Goal: Task Accomplishment & Management: Use online tool/utility

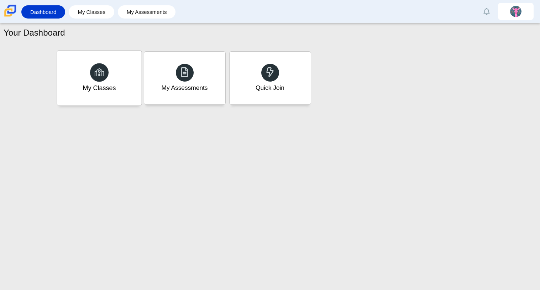
click at [99, 73] on icon at bounding box center [99, 72] width 10 height 10
click at [307, 81] on div "Quick Join" at bounding box center [270, 78] width 84 height 55
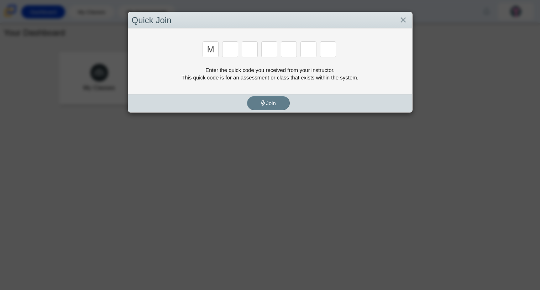
type input "m"
type input "7"
type input "e"
type input "3"
type input "e"
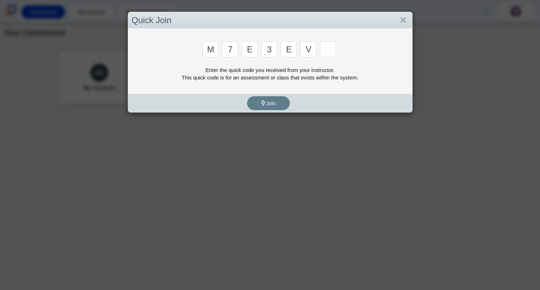
type input "v"
type input "w"
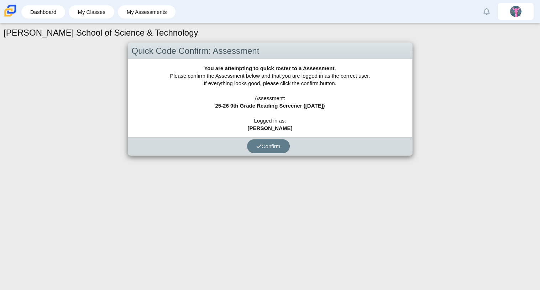
click at [286, 152] on div "Confirm" at bounding box center [268, 146] width 281 height 18
click at [274, 150] on button "Confirm" at bounding box center [268, 146] width 43 height 14
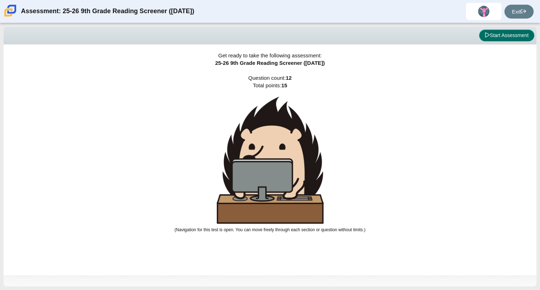
click at [485, 33] on icon at bounding box center [487, 34] width 5 height 5
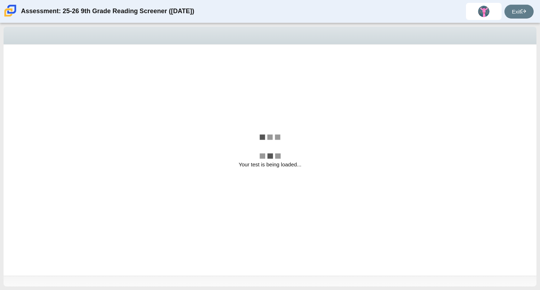
select select "ccc5b315-3c7c-471c-bf90-f22c8299c798"
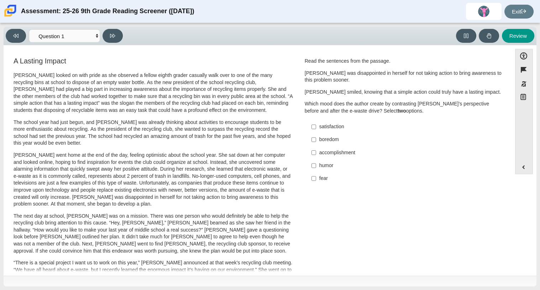
click at [196, 106] on p "Scarlett looked on with pride as she observed a fellow eighth grader casually w…" at bounding box center [154, 93] width 280 height 42
click at [351, 159] on label "humor humor" at bounding box center [405, 165] width 196 height 13
click at [316, 159] on input "humor humor" at bounding box center [314, 165] width 5 height 13
checkbox input "true"
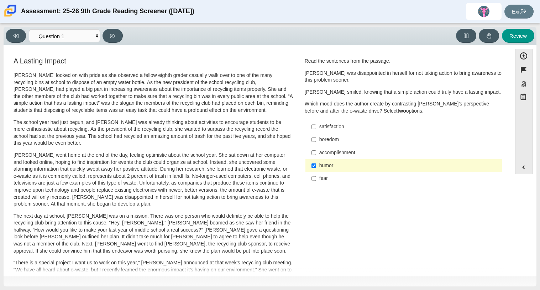
click at [348, 156] on div "accomplishment" at bounding box center [409, 152] width 180 height 7
click at [316, 156] on input "accomplishment accomplishment" at bounding box center [314, 152] width 5 height 13
checkbox input "true"
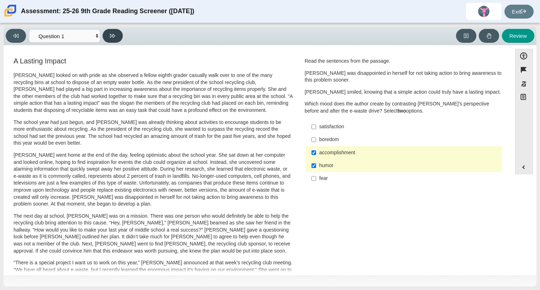
click at [116, 35] on button at bounding box center [113, 36] width 20 height 14
select select "0ff64528-ffd7-428d-b192-babfaadd44e8"
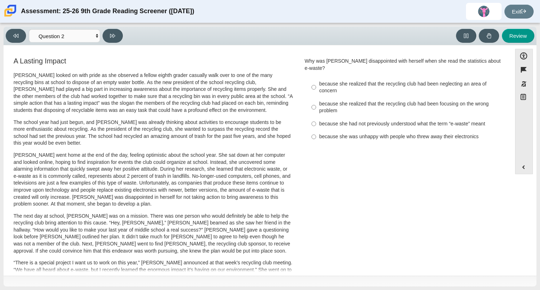
click at [348, 80] on div "because she realized that the recycling club had been neglecting an area of con…" at bounding box center [409, 87] width 180 height 14
click at [316, 77] on input "because she realized that the recycling club had been neglecting an area of con…" at bounding box center [314, 87] width 5 height 20
radio input "true"
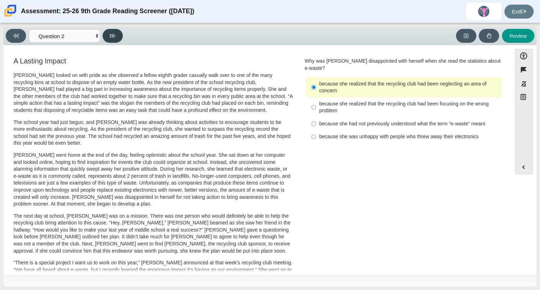
click at [114, 40] on button at bounding box center [113, 36] width 20 height 14
select select "7ce3d843-6974-4858-901c-1ff39630e843"
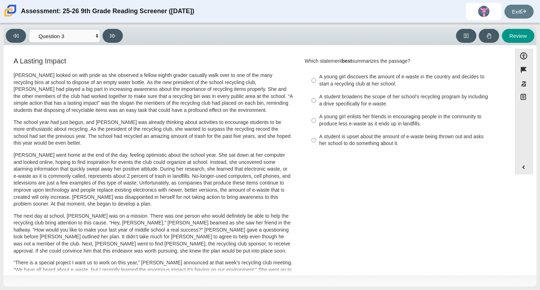
click at [378, 128] on label "A young girl enlists her friends in encouraging people in the community to prod…" at bounding box center [405, 120] width 196 height 20
click at [316, 128] on input "A young girl enlists her friends in encouraging people in the community to prod…" at bounding box center [314, 120] width 5 height 20
radio input "true"
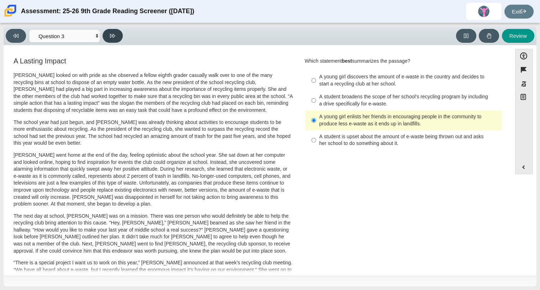
click at [111, 33] on icon at bounding box center [112, 35] width 5 height 5
select select "ca9ea0f1-49c5-4bd1-83b0-472c18652b42"
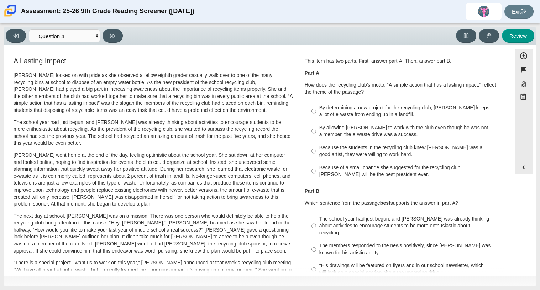
click at [366, 115] on div "By determining a new project for the recycling club, Scarlett keeps a lot of e-…" at bounding box center [409, 111] width 180 height 14
click at [316, 115] on input "By determining a new project for the recycling club, Scarlett keeps a lot of e-…" at bounding box center [314, 111] width 5 height 20
radio input "true"
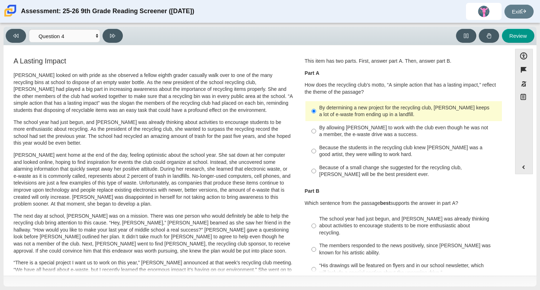
click at [381, 136] on div "By allowing Juan Carlos to work with the club even though he was not a member, …" at bounding box center [409, 131] width 180 height 14
click at [316, 136] on input "By allowing Juan Carlos to work with the club even though he was not a member, …" at bounding box center [314, 131] width 5 height 20
radio input "true"
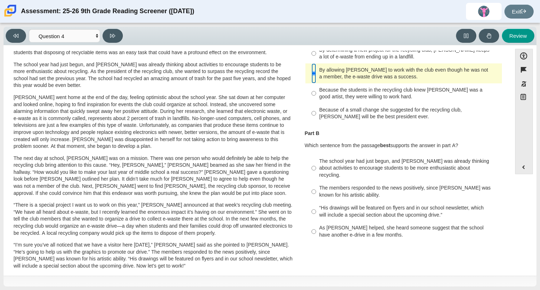
scroll to position [56, 0]
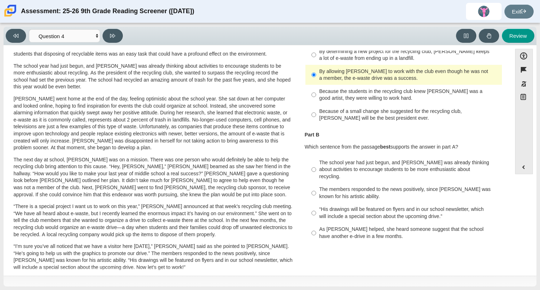
click at [388, 146] on b "best" at bounding box center [385, 147] width 10 height 6
click at [376, 163] on div "The school year had just begun, and Scarlett was already thinking about activit…" at bounding box center [409, 169] width 180 height 21
click at [316, 163] on input "The school year had just begun, and Scarlett was already thinking about activit…" at bounding box center [314, 169] width 5 height 27
radio input "true"
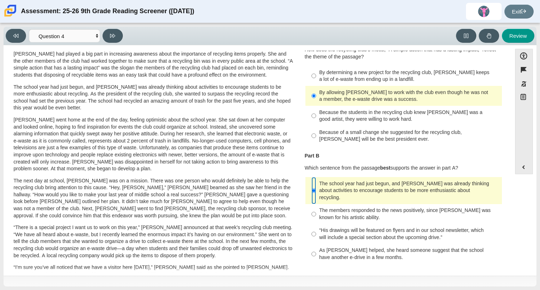
scroll to position [35, 0]
click at [113, 40] on button at bounding box center [113, 36] width 20 height 14
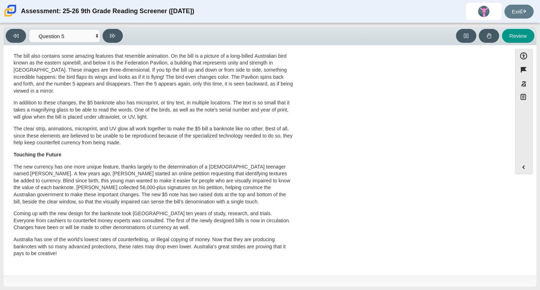
scroll to position [213, 0]
click at [91, 32] on select "Questions Question 1 Question 2 Question 3 Question 4 Question 5 Question 6 Que…" at bounding box center [64, 35] width 71 height 13
click at [29, 29] on select "Questions Question 1 Question 2 Question 3 Question 4 Question 5 Question 6 Que…" at bounding box center [64, 35] width 71 height 13
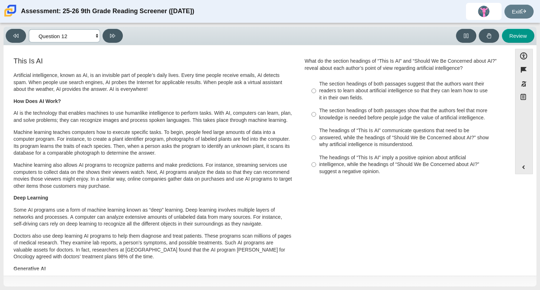
click at [80, 38] on select "Questions Question 1 Question 2 Question 3 Question 4 Question 5 Question 6 Que…" at bounding box center [64, 35] width 71 height 13
click at [29, 29] on select "Questions Question 1 Question 2 Question 3 Question 4 Question 5 Question 6 Que…" at bounding box center [64, 35] width 71 height 13
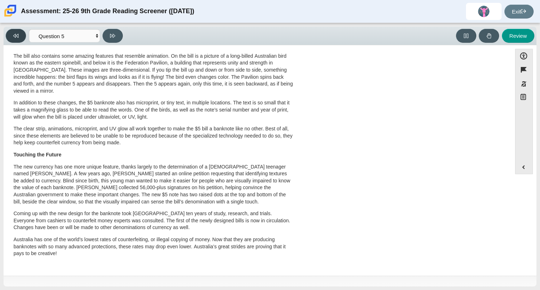
click at [20, 38] on button at bounding box center [16, 36] width 20 height 14
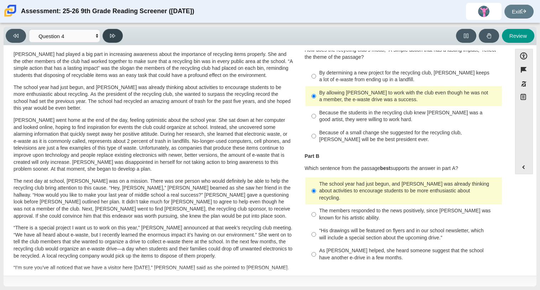
click at [116, 29] on button at bounding box center [113, 36] width 20 height 14
select select "e41f1a79-e29f-4095-8030-a53364015bed"
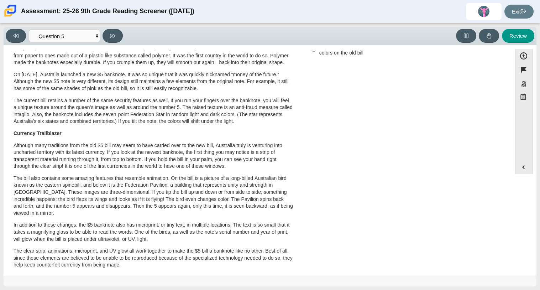
scroll to position [0, 0]
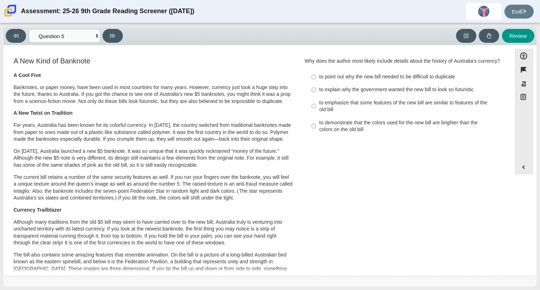
click at [319, 112] on div "to emphasize that some features of the new bill are similar to features of the …" at bounding box center [409, 106] width 180 height 14
click at [316, 112] on input "to emphasize that some features of the new bill are similar to features of the …" at bounding box center [314, 106] width 5 height 20
radio input "true"
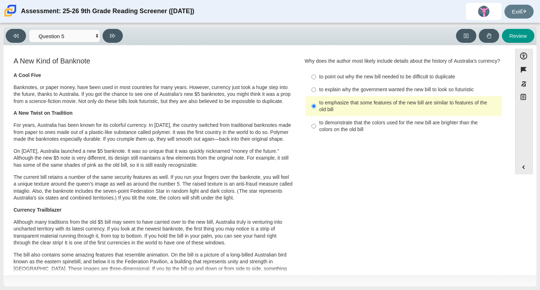
click at [328, 93] on div "to explain why the government wanted the new bill to look so futuristic" at bounding box center [409, 89] width 180 height 7
click at [316, 96] on input "to explain why the government wanted the new bill to look so futuristic to expl…" at bounding box center [314, 89] width 5 height 13
radio input "true"
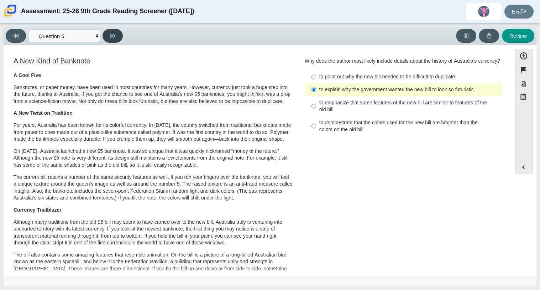
click at [114, 42] on button at bounding box center [113, 36] width 20 height 14
select select "69146e31-7b3d-4a3e-9ce6-f30c24342ae0"
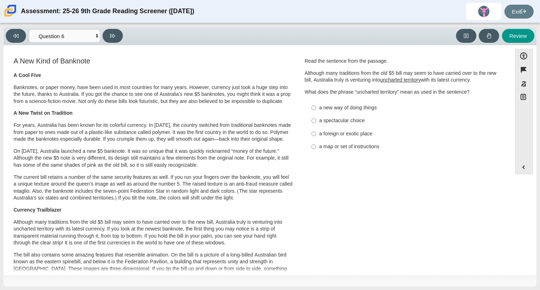
click at [364, 81] on p "Although many traditions from the old $5 bill may seem to have carried over to …" at bounding box center [404, 77] width 198 height 14
click at [319, 111] on div "a new way of doing things" at bounding box center [409, 107] width 180 height 7
click at [316, 111] on input "a new way of doing things a new way of doing things" at bounding box center [314, 107] width 5 height 13
radio input "true"
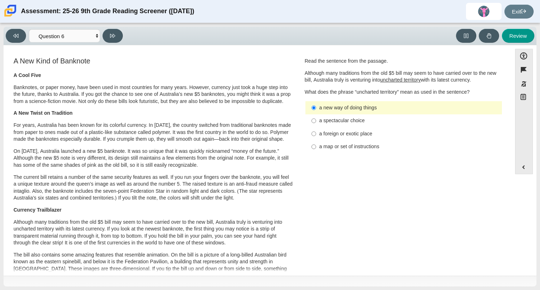
click at [352, 136] on div "a foreign or exotic place" at bounding box center [409, 133] width 180 height 7
click at [316, 136] on input "a foreign or exotic place a foreign or exotic place" at bounding box center [314, 133] width 5 height 13
radio input "true"
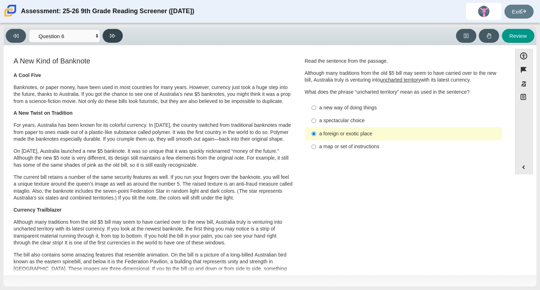
click at [123, 37] on button at bounding box center [113, 36] width 20 height 14
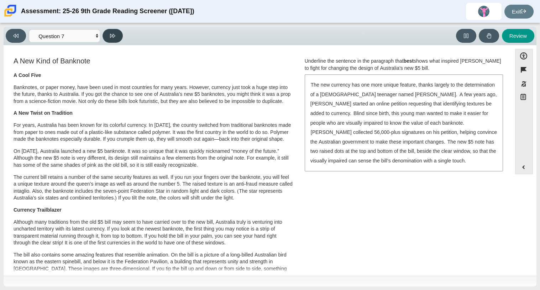
click at [123, 37] on button at bounding box center [113, 36] width 20 height 14
select select "ea8338c2-a6a3-418e-a305-2b963b54a290"
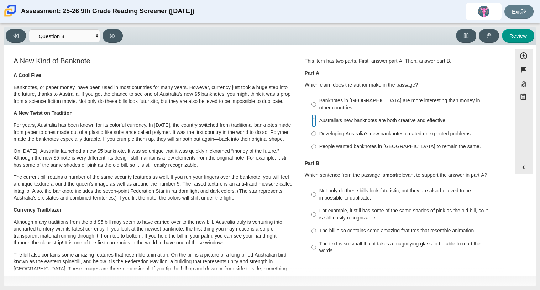
click at [313, 114] on input "Australia’s new banknotes are both creative and effective. Australia’s new bank…" at bounding box center [314, 120] width 5 height 13
radio input "true"
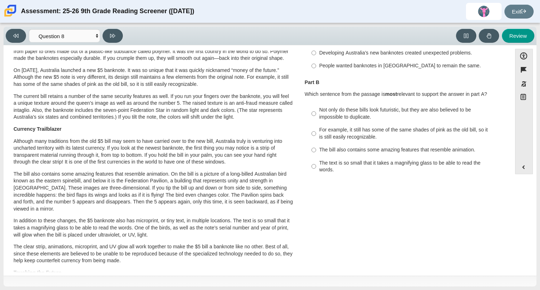
scroll to position [82, 0]
click at [368, 146] on div "The bill also contains some amazing features that resemble animation." at bounding box center [409, 149] width 180 height 7
click at [316, 144] on input "The bill also contains some amazing features that resemble animation. The bill …" at bounding box center [314, 149] width 5 height 13
radio input "true"
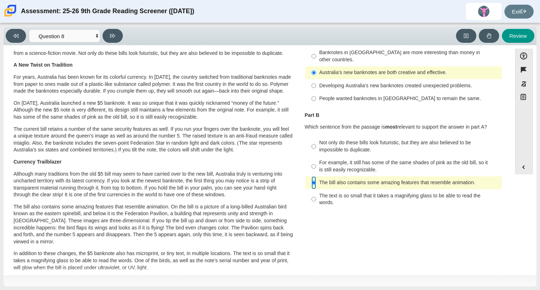
scroll to position [49, 0]
click at [313, 147] on input "Not only do these bills look futuristic, but they are also believed to be impos…" at bounding box center [314, 146] width 5 height 20
radio input "true"
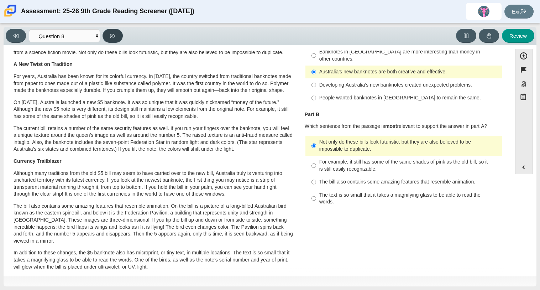
click at [107, 36] on button at bounding box center [113, 36] width 20 height 14
select select "89f058d6-b15c-4ef5-a4b3-fdaffb8868b6"
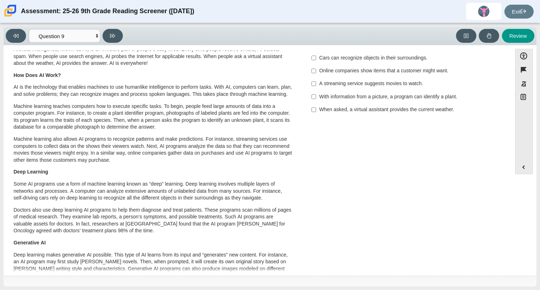
scroll to position [0, 0]
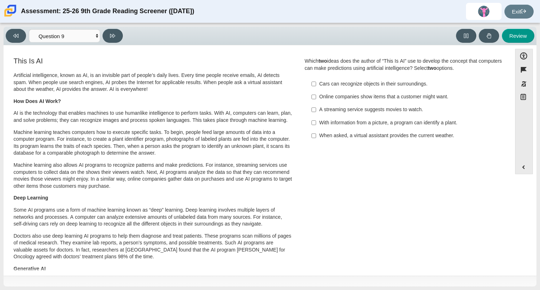
click at [315, 98] on label "Online companies show items that a customer might want. Online companies show i…" at bounding box center [405, 96] width 196 height 13
click at [315, 98] on input "Online companies show items that a customer might want. Online companies show i…" at bounding box center [314, 96] width 5 height 13
checkbox input "true"
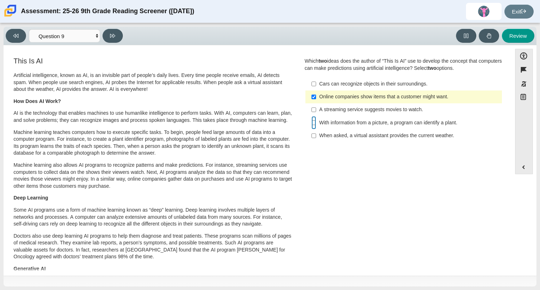
click at [312, 125] on input "With information from a picture, a program can identify a plant. With informati…" at bounding box center [314, 122] width 5 height 13
checkbox input "true"
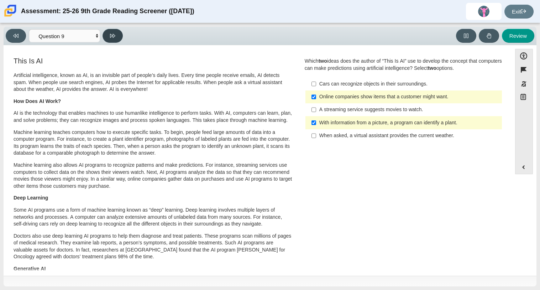
click at [105, 36] on button at bounding box center [113, 36] width 20 height 14
select select "cdf3c14e-a918-44d1-9b63-3db0fa81641e"
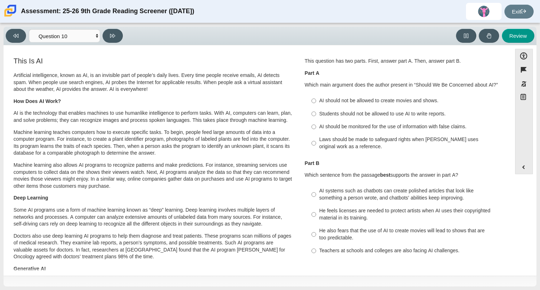
click at [348, 126] on div "AI should be monitored for the use of information with false claims." at bounding box center [409, 126] width 180 height 7
click at [316, 126] on input "AI should be monitored for the use of information with false claims. AI should …" at bounding box center [314, 126] width 5 height 13
radio input "true"
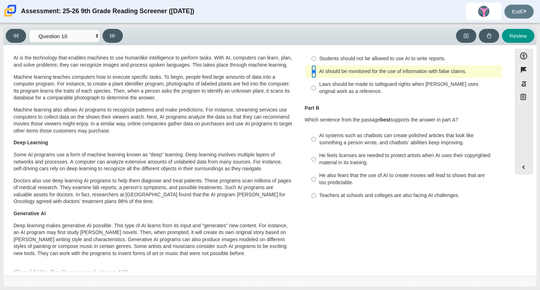
scroll to position [68, 0]
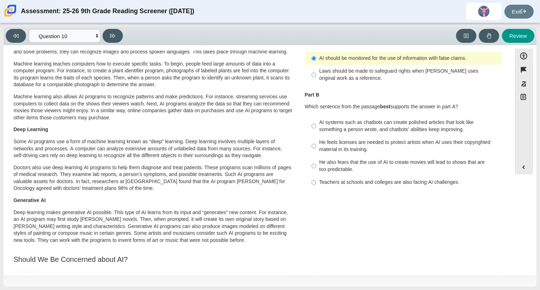
click at [416, 129] on div "AI systems such as chatbots can create polished articles that look like somethi…" at bounding box center [409, 126] width 180 height 14
click at [316, 129] on input "AI systems such as chatbots can create polished articles that look like somethi…" at bounding box center [314, 126] width 5 height 20
radio input "true"
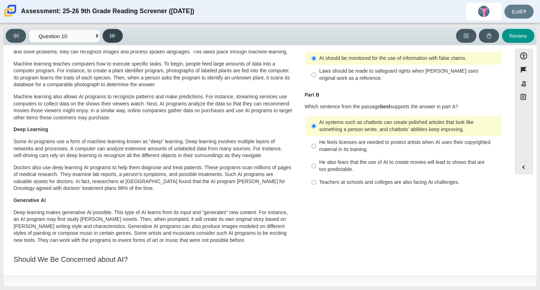
click at [119, 33] on button at bounding box center [113, 36] width 20 height 14
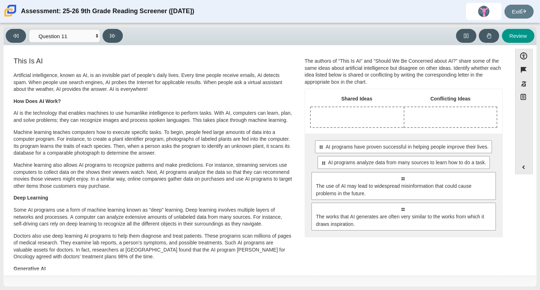
drag, startPoint x: 320, startPoint y: 143, endPoint x: 311, endPoint y: 119, distance: 25.5
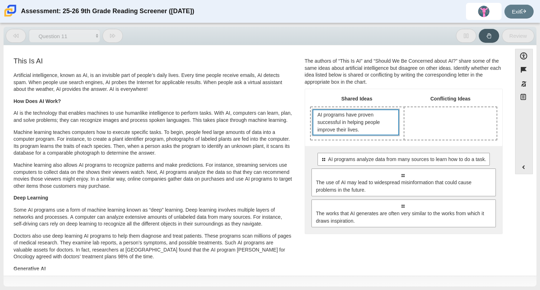
click at [312, 119] on span "AI programs have proven successful in helping people improve their lives." at bounding box center [356, 122] width 88 height 27
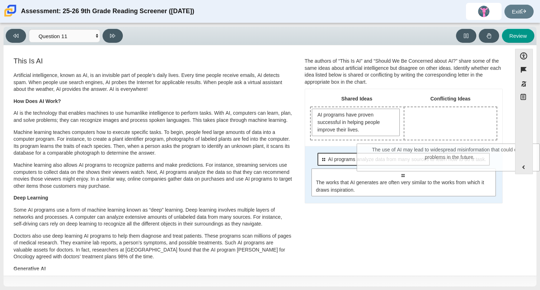
drag, startPoint x: 361, startPoint y: 189, endPoint x: 409, endPoint y: 165, distance: 53.4
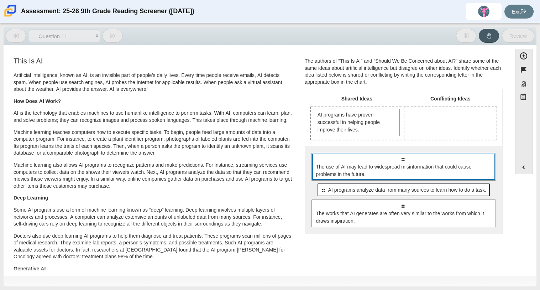
click at [409, 165] on span "The use of AI may lead to widespread misinformation that could cause problems i…" at bounding box center [404, 170] width 176 height 15
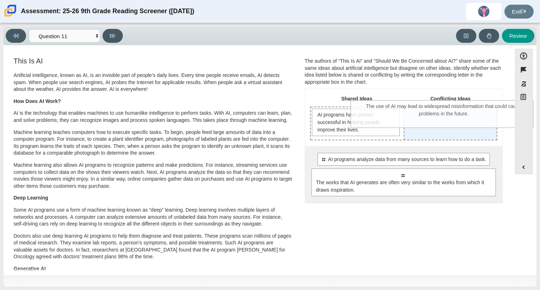
drag, startPoint x: 408, startPoint y: 167, endPoint x: 449, endPoint y: 115, distance: 66.5
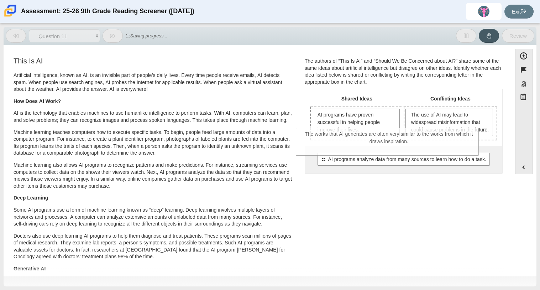
drag, startPoint x: 393, startPoint y: 198, endPoint x: 378, endPoint y: 149, distance: 51.4
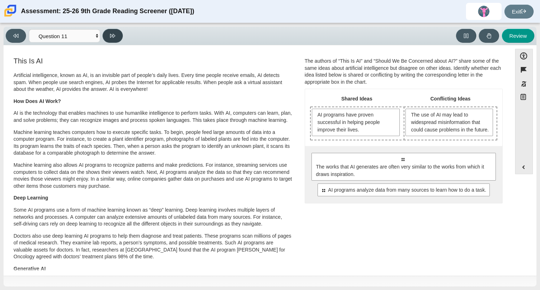
click at [117, 31] on button at bounding box center [113, 36] width 20 height 14
select select "c3effed4-44ce-4a19-bd96-1787f34e9b4c"
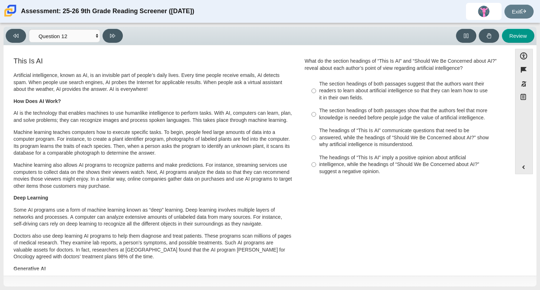
click at [361, 146] on div "The headings of “This Is AI” communicate questions that need to be answered, wh…" at bounding box center [409, 137] width 180 height 21
click at [316, 146] on input "The headings of “This Is AI” communicate questions that need to be answered, wh…" at bounding box center [314, 137] width 5 height 27
radio input "true"
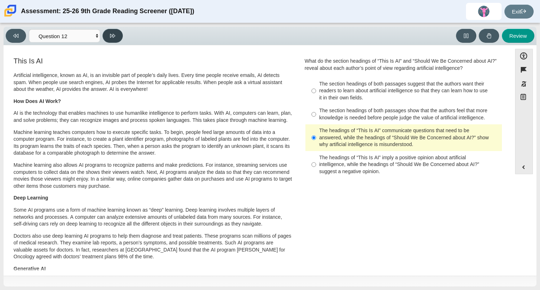
click at [116, 36] on button at bounding box center [113, 36] width 20 height 14
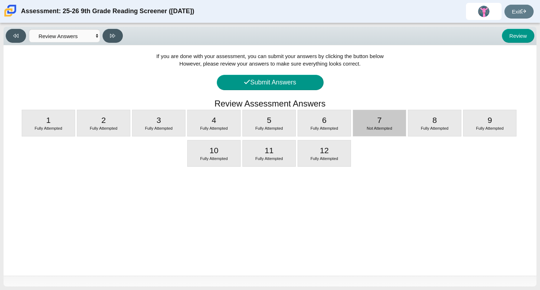
click at [394, 119] on div "7 Not Attempted" at bounding box center [379, 123] width 53 height 26
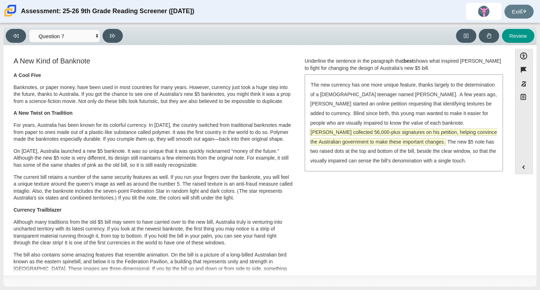
click at [349, 140] on span "McLeod collected 56,000-plus signatures on his petition, helping convince the A…" at bounding box center [404, 137] width 187 height 16
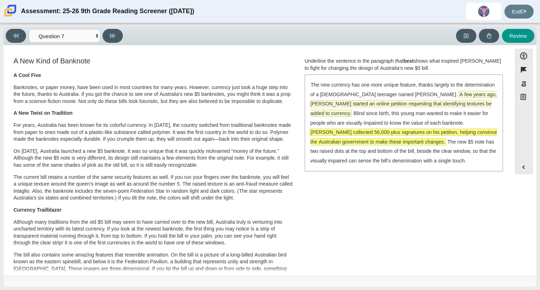
click at [343, 100] on span "A few years ago, McLeod started an online petition requesting that identifying …" at bounding box center [404, 103] width 187 height 25
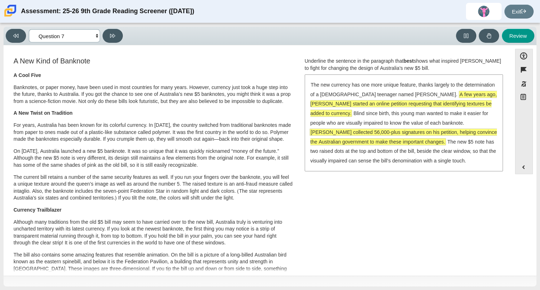
click at [93, 32] on select "Questions Question 1 Question 2 Question 3 Question 4 Question 5 Question 6 Que…" at bounding box center [64, 35] width 71 height 13
click at [29, 29] on select "Questions Question 1 Question 2 Question 3 Question 4 Question 5 Question 6 Que…" at bounding box center [64, 35] width 71 height 13
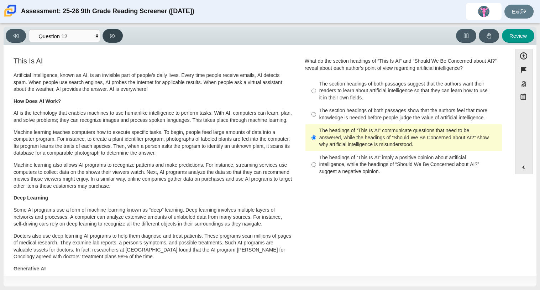
click at [117, 36] on button at bounding box center [113, 36] width 20 height 14
select select "review"
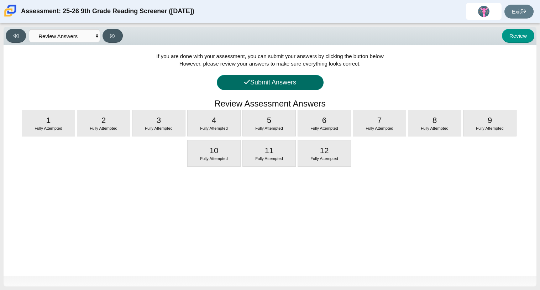
click at [249, 82] on icon at bounding box center [247, 82] width 6 height 6
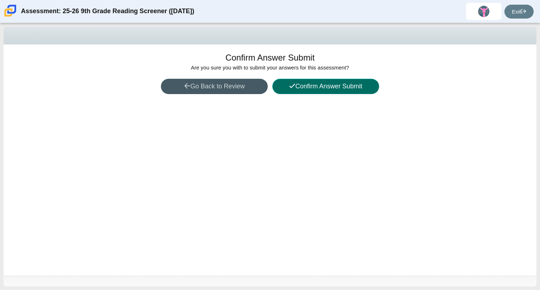
click at [302, 89] on button "Confirm Answer Submit" at bounding box center [325, 86] width 107 height 15
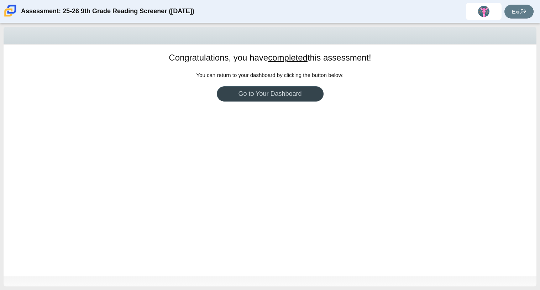
click at [301, 90] on link "Go to Your Dashboard" at bounding box center [270, 93] width 107 height 15
